Goal: Transaction & Acquisition: Purchase product/service

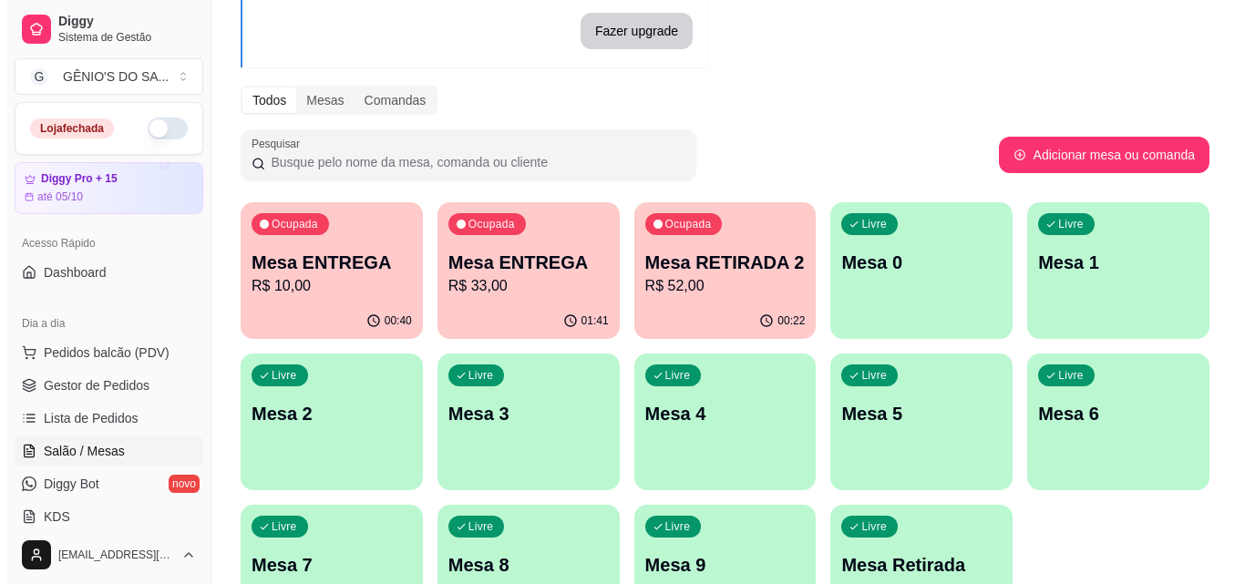
scroll to position [286, 0]
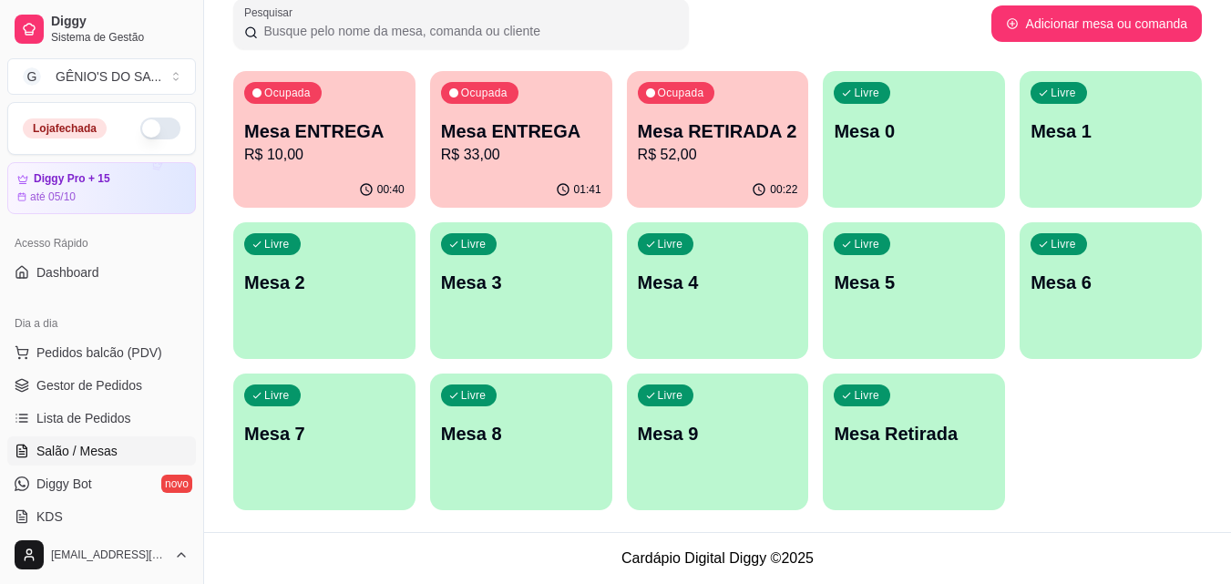
click at [865, 139] on p "Mesa 0" at bounding box center [914, 131] width 160 height 26
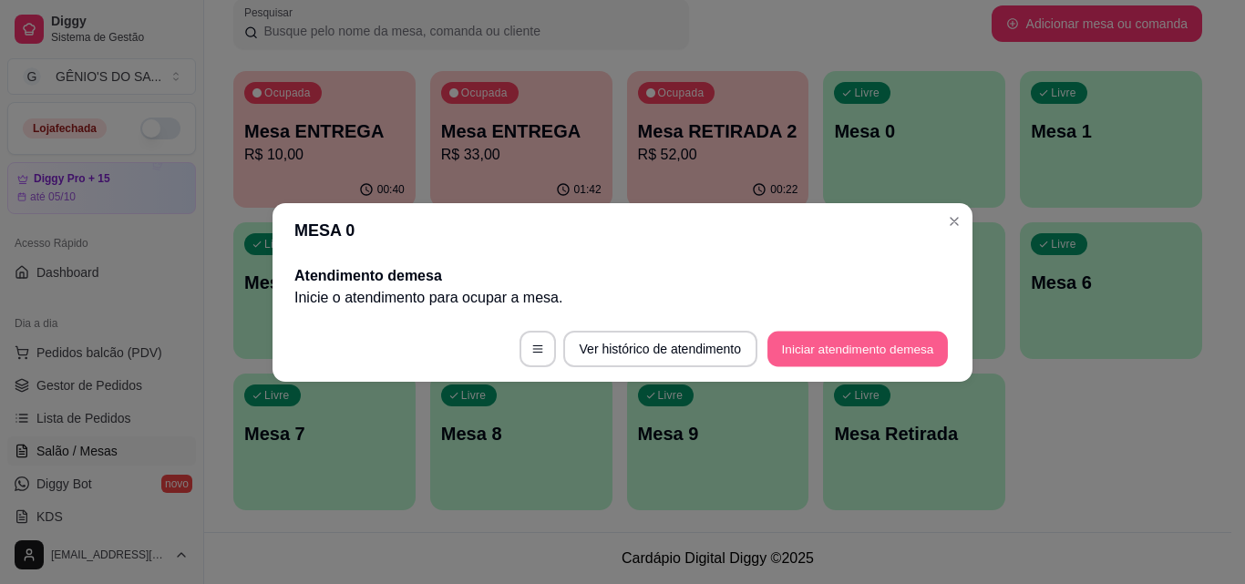
click at [798, 343] on button "Iniciar atendimento de mesa" at bounding box center [857, 349] width 180 height 36
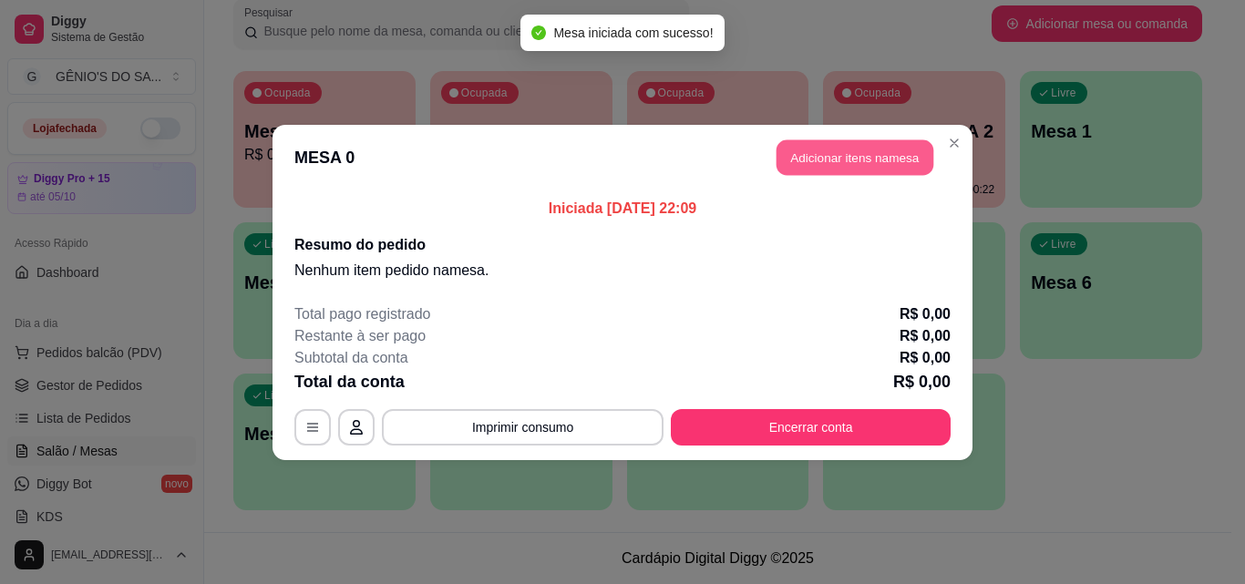
click at [814, 154] on button "Adicionar itens na mesa" at bounding box center [854, 157] width 157 height 36
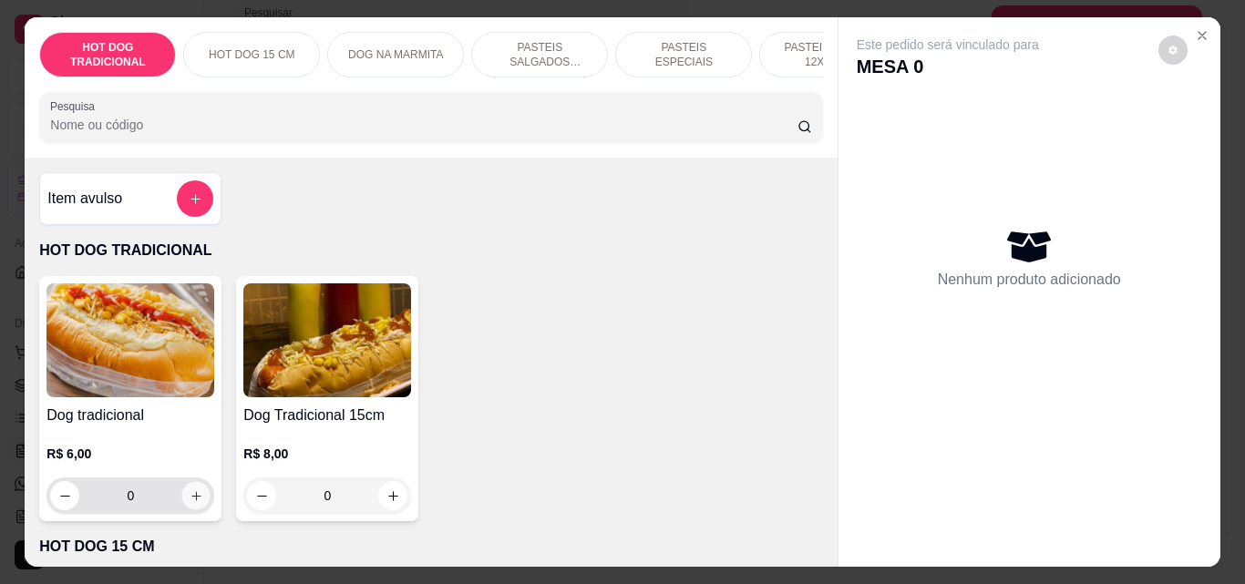
click at [190, 502] on icon "increase-product-quantity" at bounding box center [197, 496] width 14 height 14
type input "1"
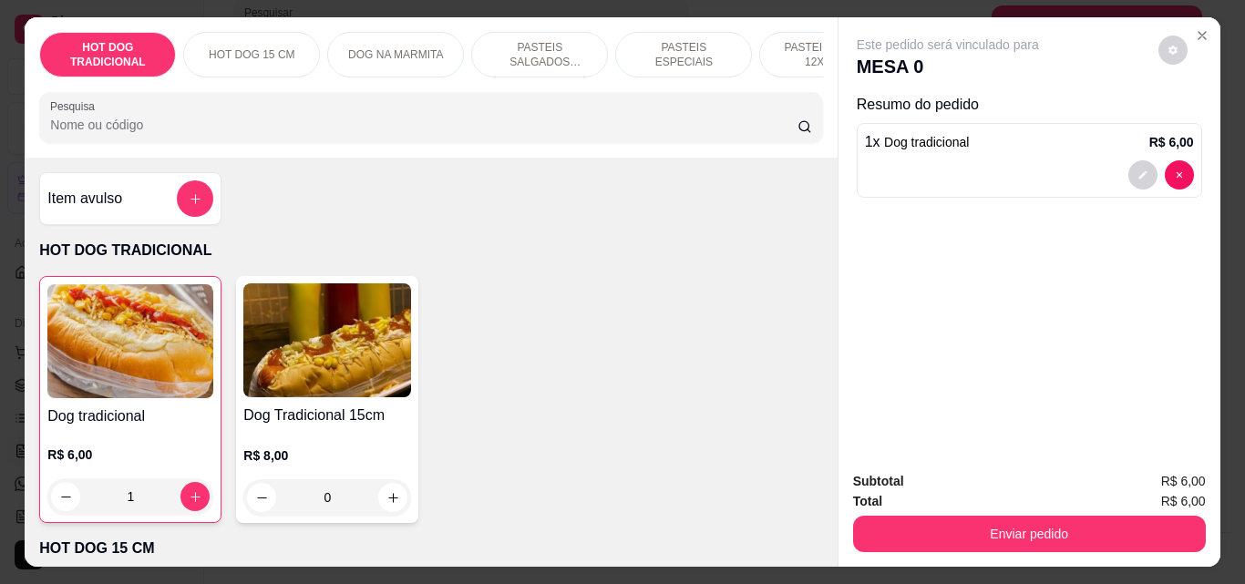
click at [197, 206] on button "add-separate-item" at bounding box center [195, 198] width 36 height 36
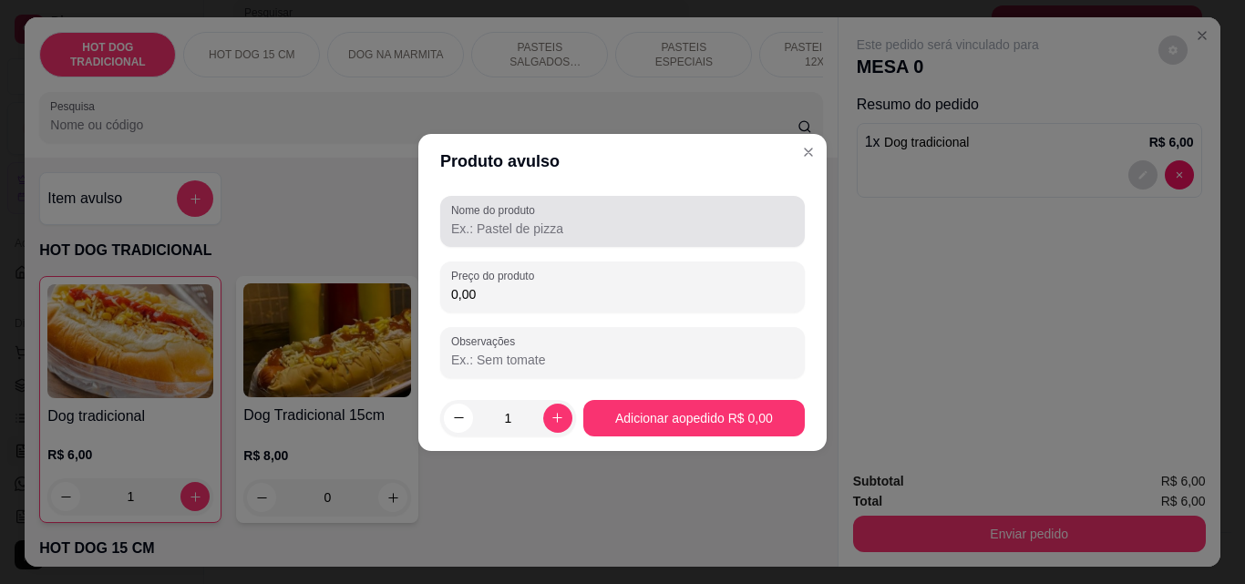
click at [493, 223] on input "Nome do produto" at bounding box center [622, 229] width 343 height 18
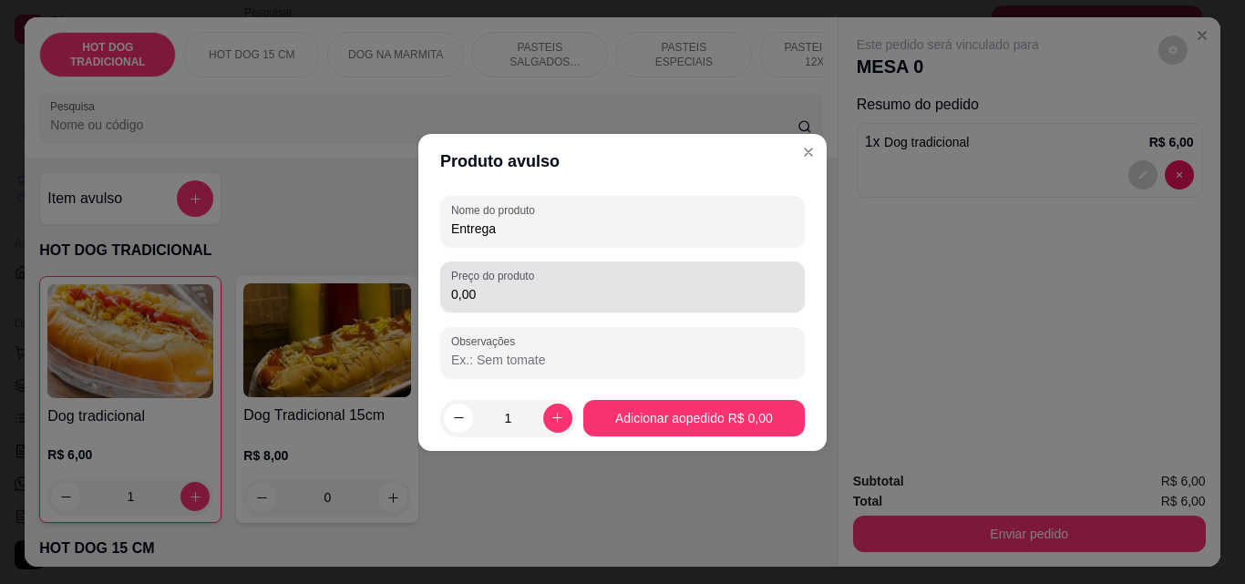
type input "Entrega"
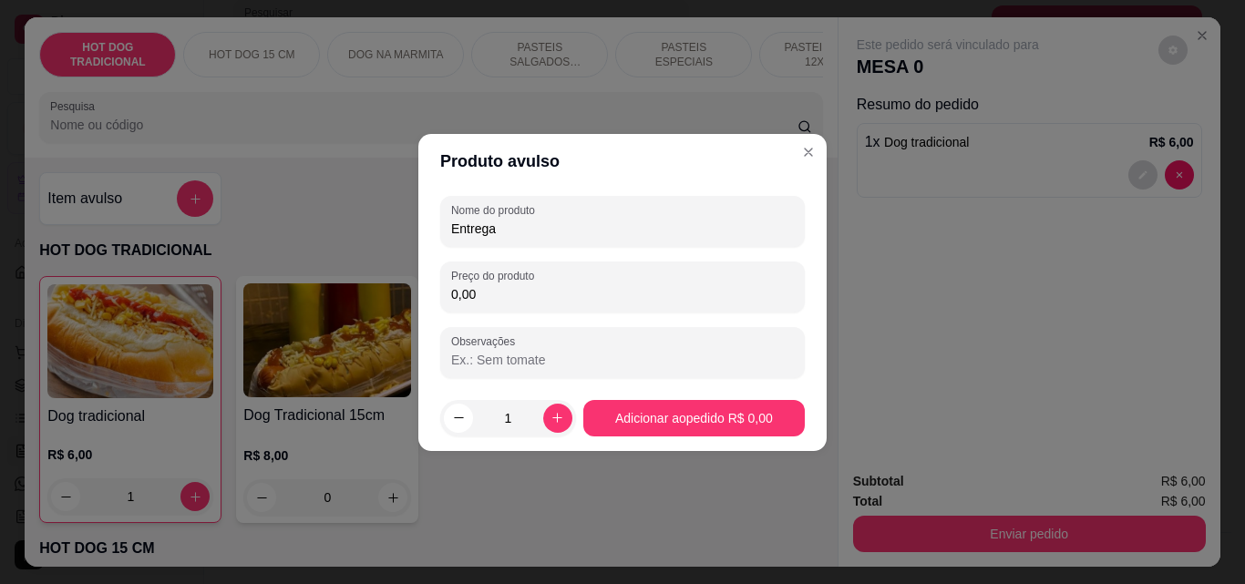
click at [483, 300] on input "0,00" at bounding box center [622, 294] width 343 height 18
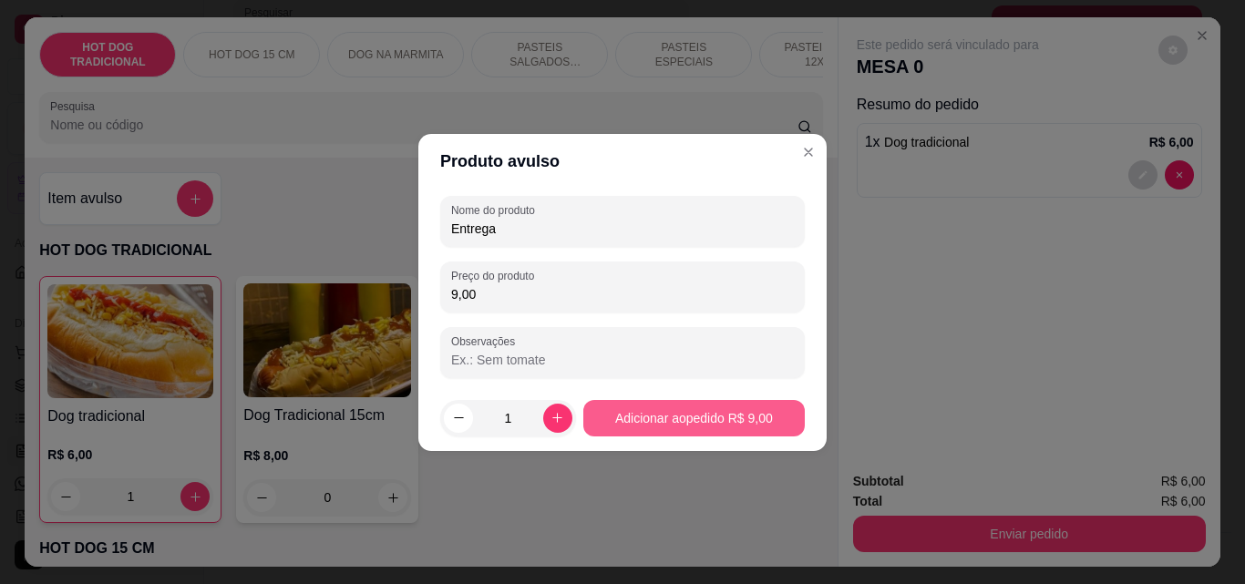
type input "9,00"
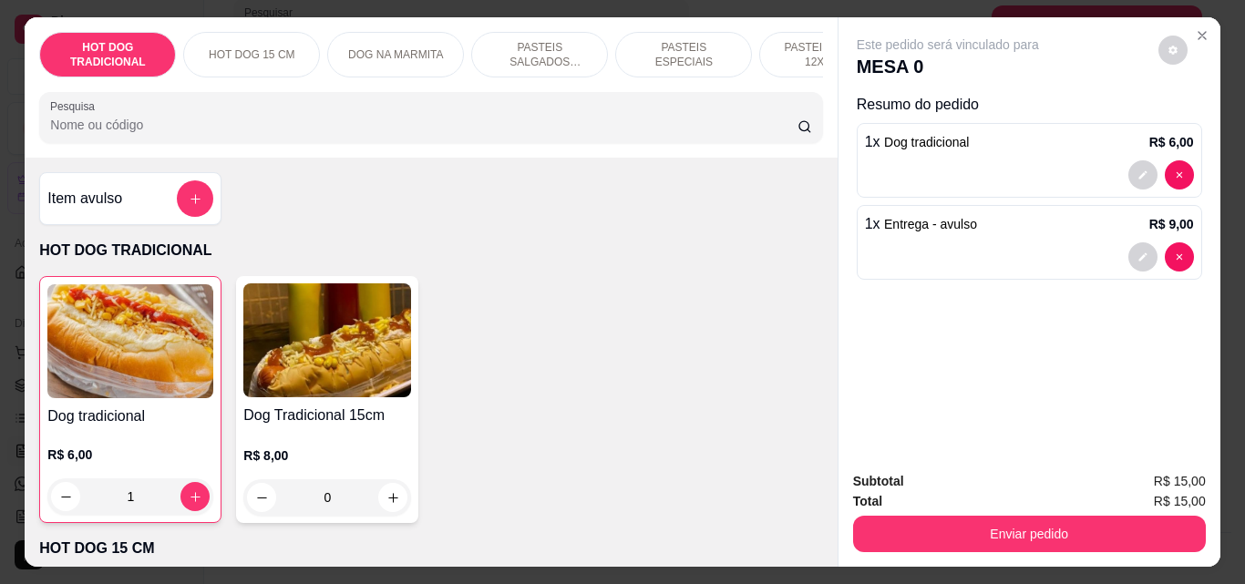
click at [876, 546] on div "Subtotal R$ 15,00 Total R$ 15,00 Enviar pedido" at bounding box center [1029, 512] width 382 height 110
click at [1128, 248] on button "decrease-product-quantity" at bounding box center [1142, 257] width 28 height 28
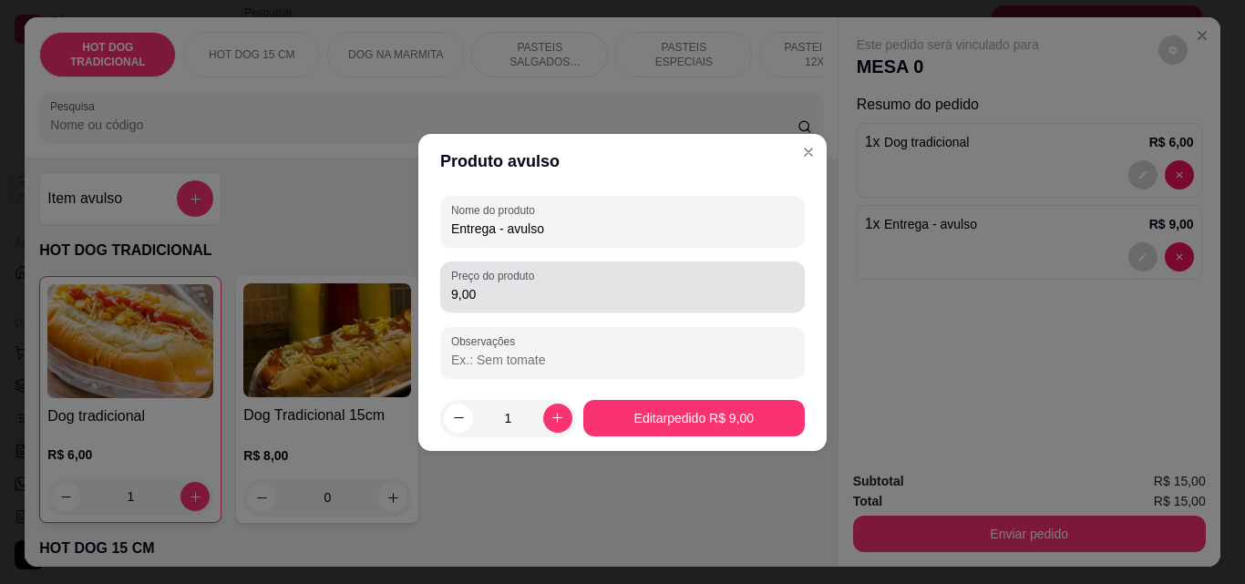
click at [705, 306] on div "Preço do produto 9,00" at bounding box center [622, 287] width 365 height 51
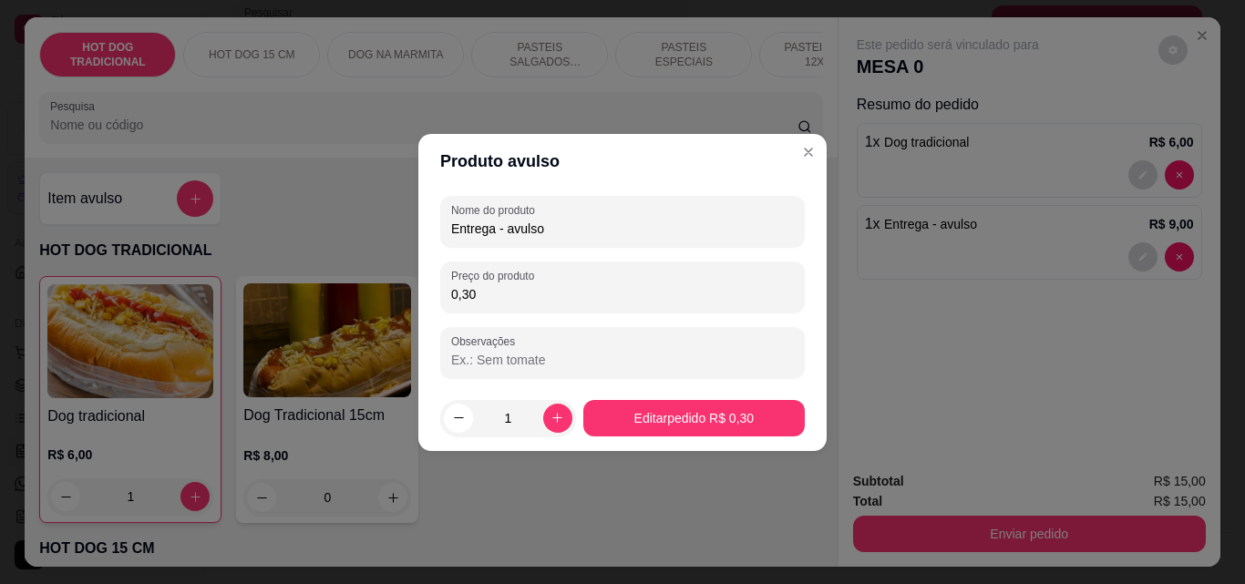
type input "3,00"
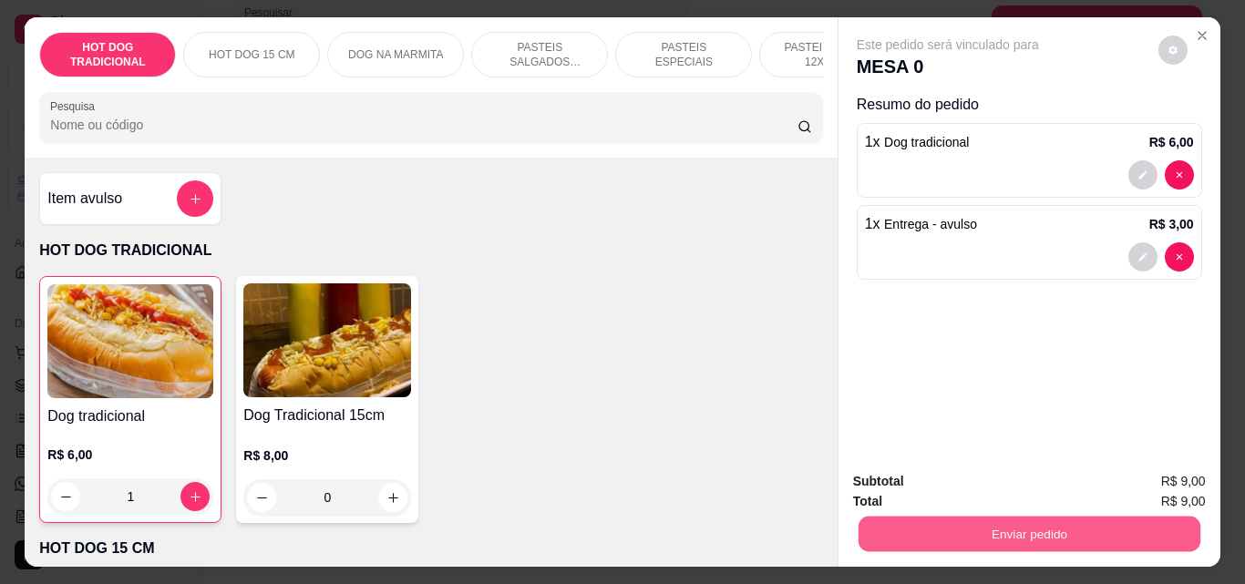
click at [898, 522] on button "Enviar pedido" at bounding box center [1029, 534] width 342 height 36
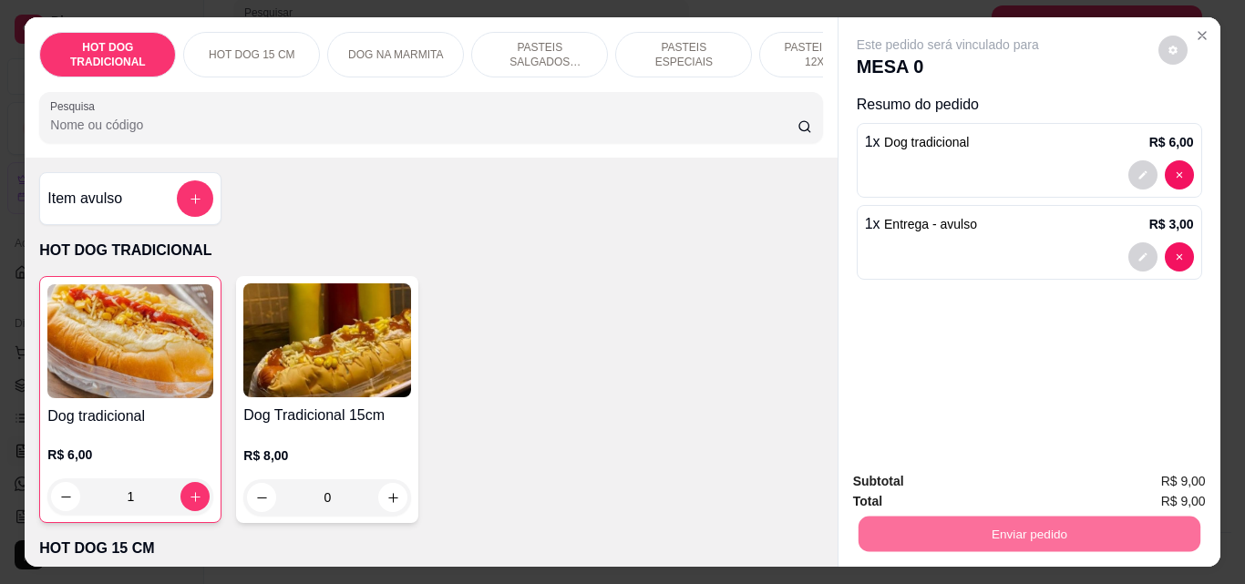
click at [921, 474] on button "Não registrar e enviar pedido" at bounding box center [969, 482] width 184 height 34
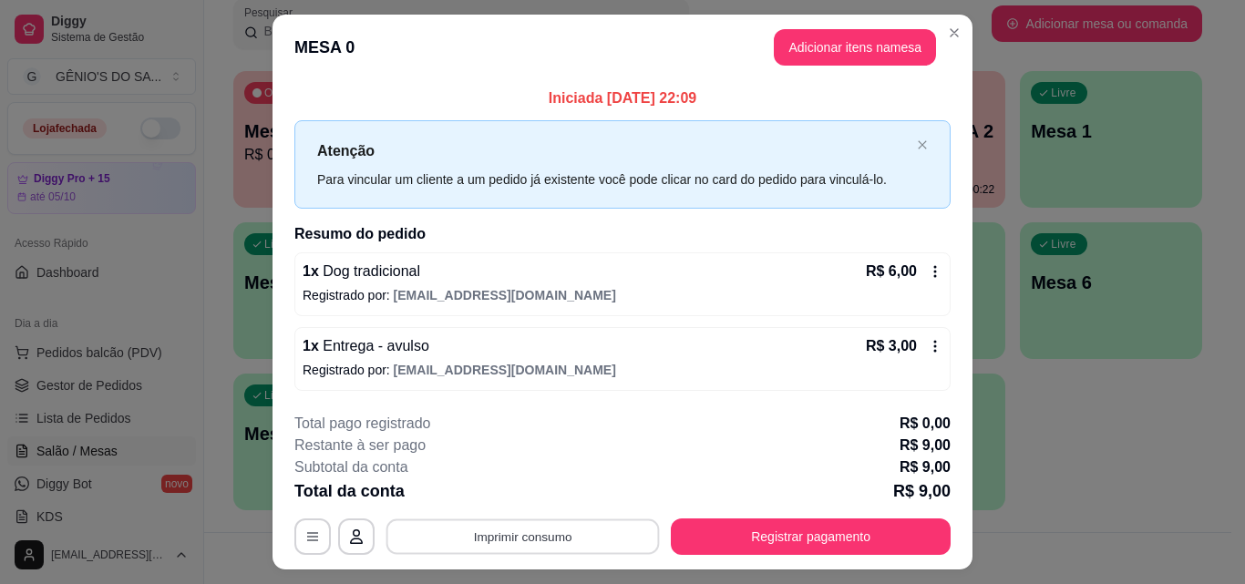
click at [510, 536] on button "Imprimir consumo" at bounding box center [522, 537] width 273 height 36
click at [510, 498] on button "Impressora" at bounding box center [521, 494] width 128 height 28
click at [833, 45] on button "Adicionar itens na mesa" at bounding box center [854, 48] width 157 height 36
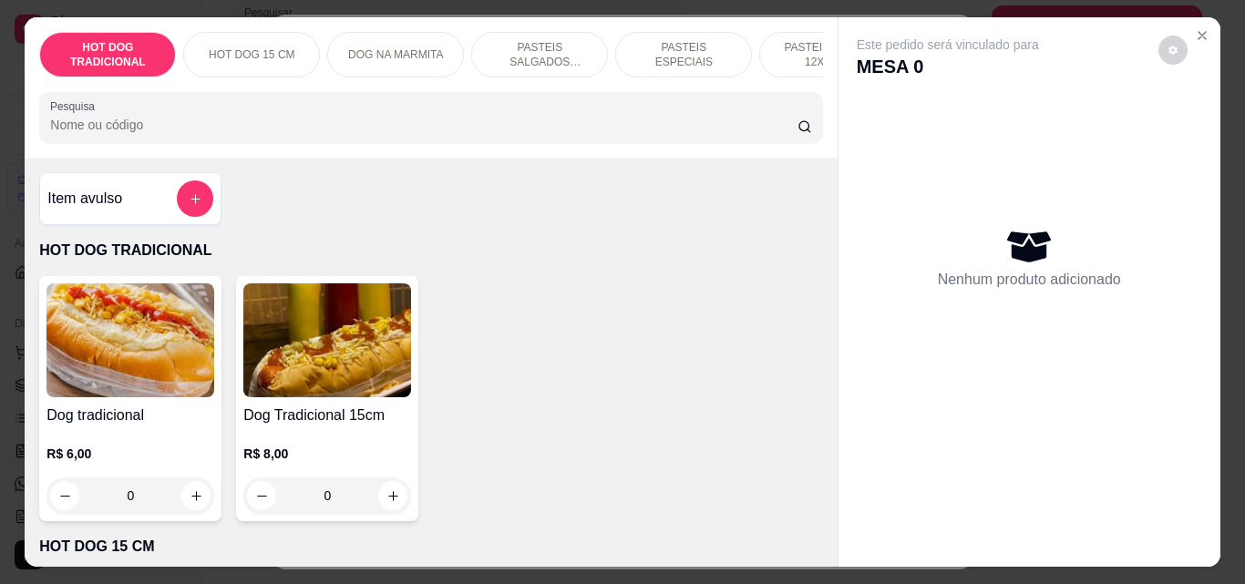
click at [252, 47] on p "HOT DOG 15 CM" at bounding box center [252, 54] width 86 height 15
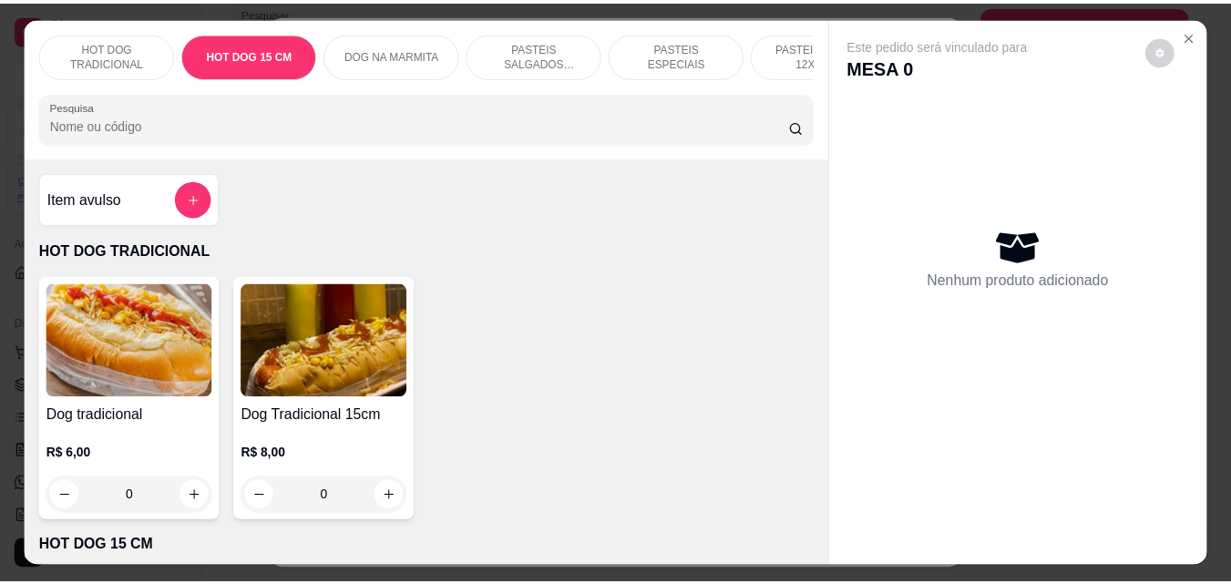
scroll to position [47, 0]
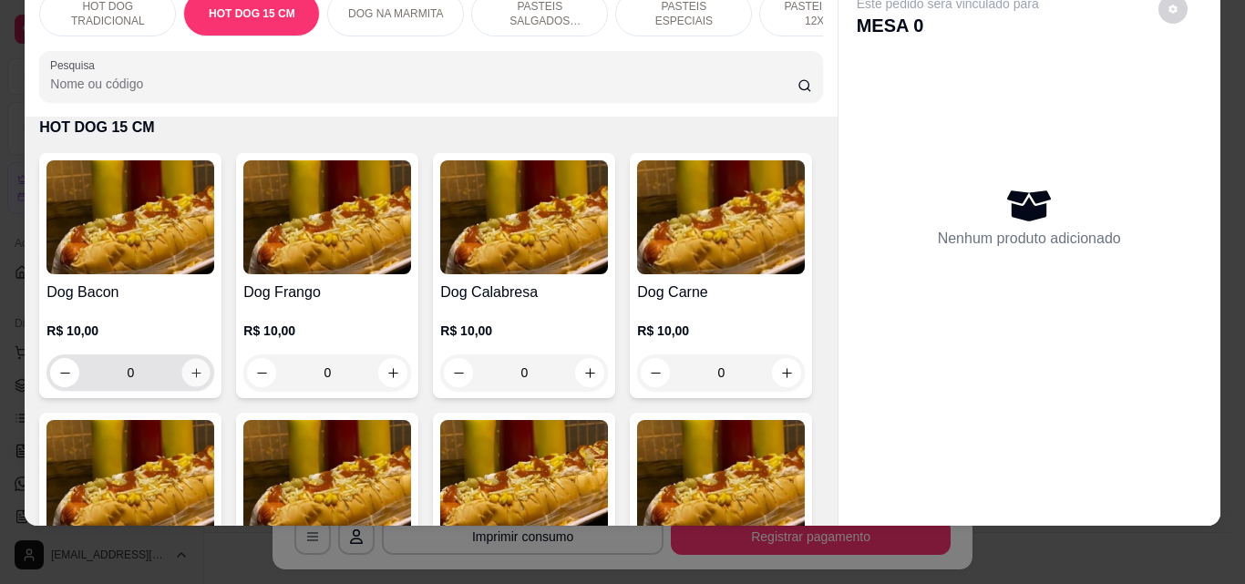
click at [190, 375] on icon "increase-product-quantity" at bounding box center [197, 373] width 14 height 14
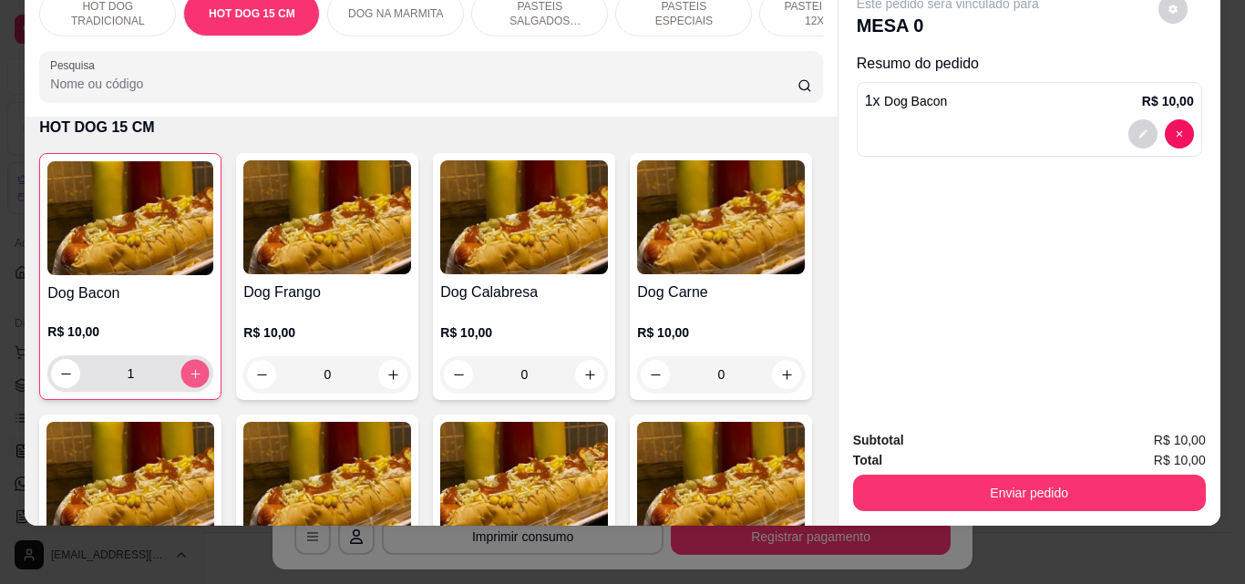
click at [189, 375] on icon "increase-product-quantity" at bounding box center [196, 374] width 14 height 14
type input "4"
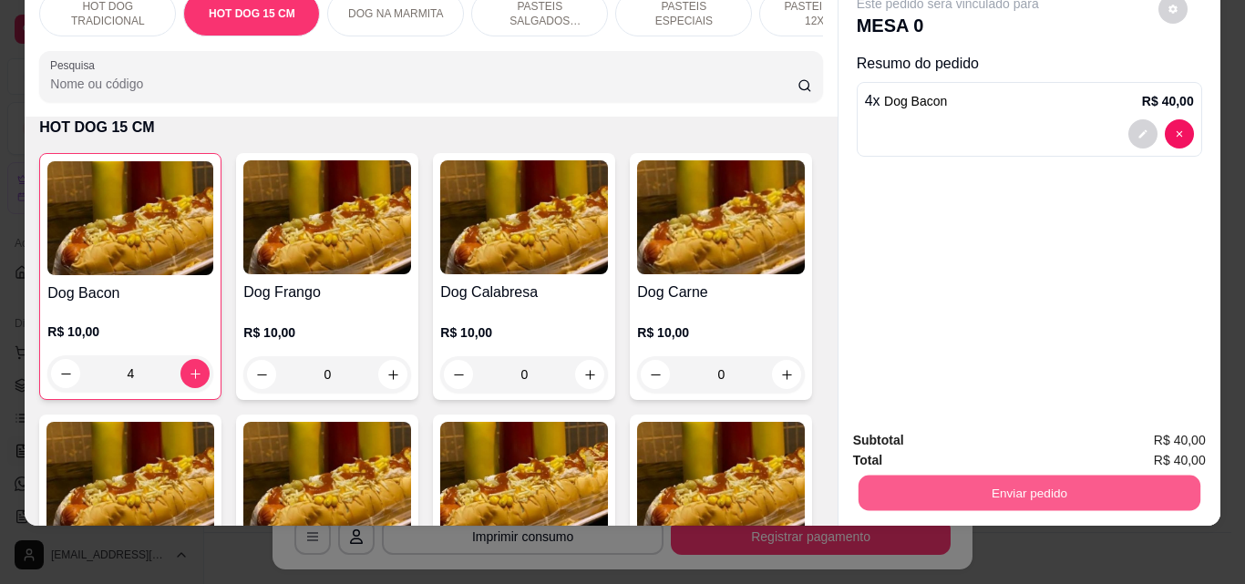
click at [1015, 477] on button "Enviar pedido" at bounding box center [1029, 493] width 342 height 36
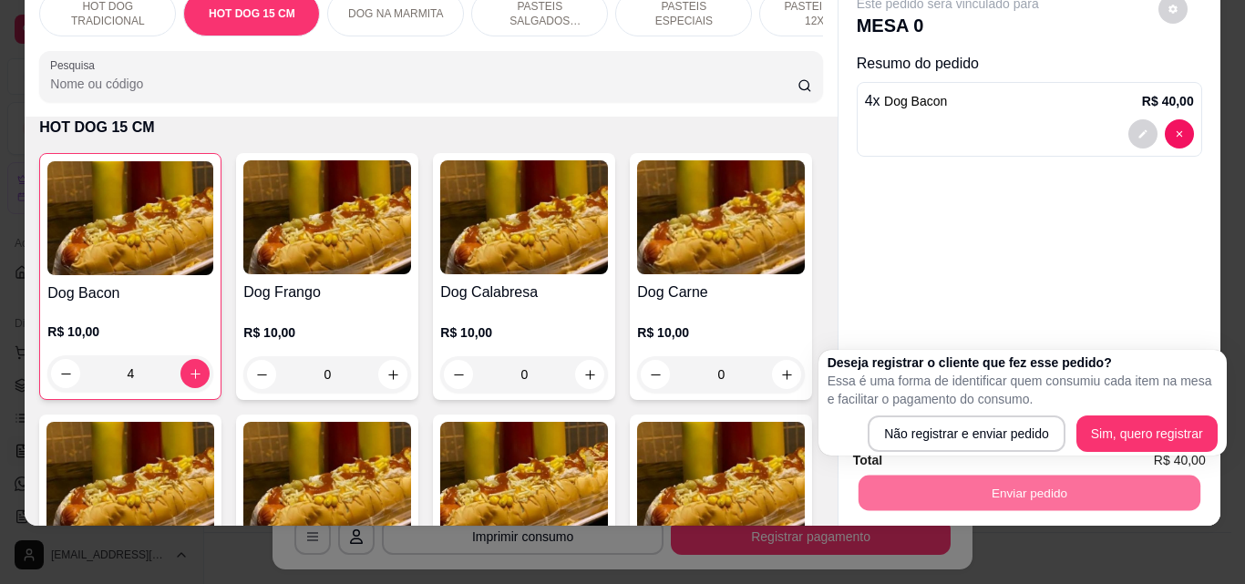
click at [960, 454] on div "Deseja registrar o cliente que fez esse pedido? Essa é uma forma de identificar…" at bounding box center [1022, 403] width 408 height 106
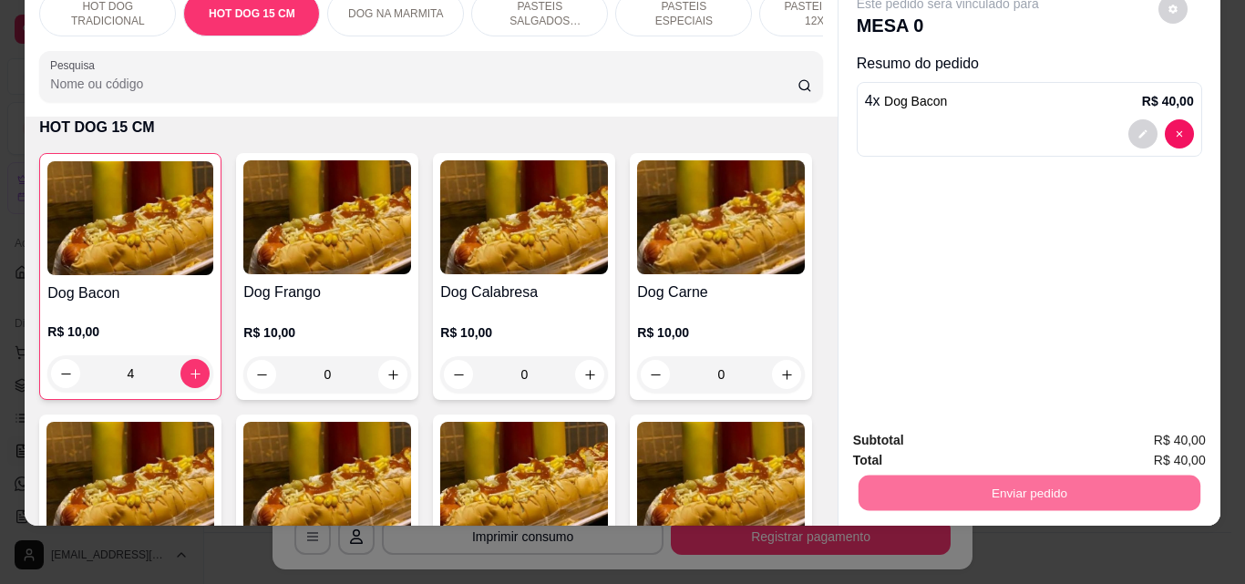
click at [961, 445] on button "Não registrar e enviar pedido" at bounding box center [969, 434] width 184 height 34
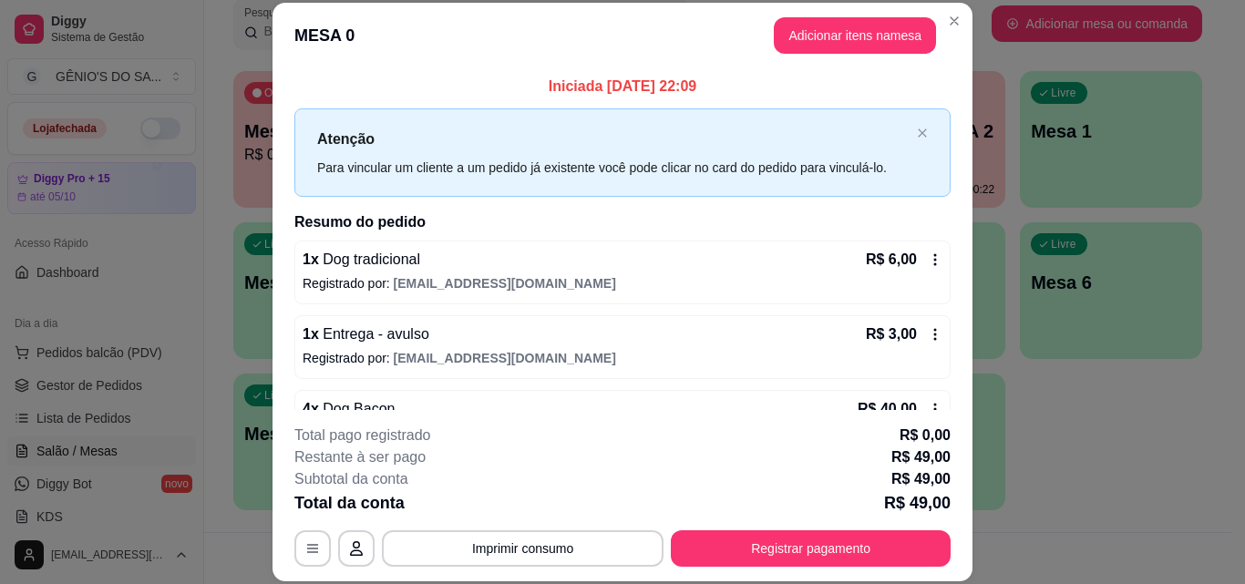
drag, startPoint x: 833, startPoint y: 272, endPoint x: 836, endPoint y: 296, distance: 23.9
click at [836, 296] on div "1 x Dog tradicional R$ 6,00 Registrado por: [EMAIL_ADDRESS][DOMAIN_NAME]" at bounding box center [622, 273] width 656 height 64
